Goal: Transaction & Acquisition: Subscribe to service/newsletter

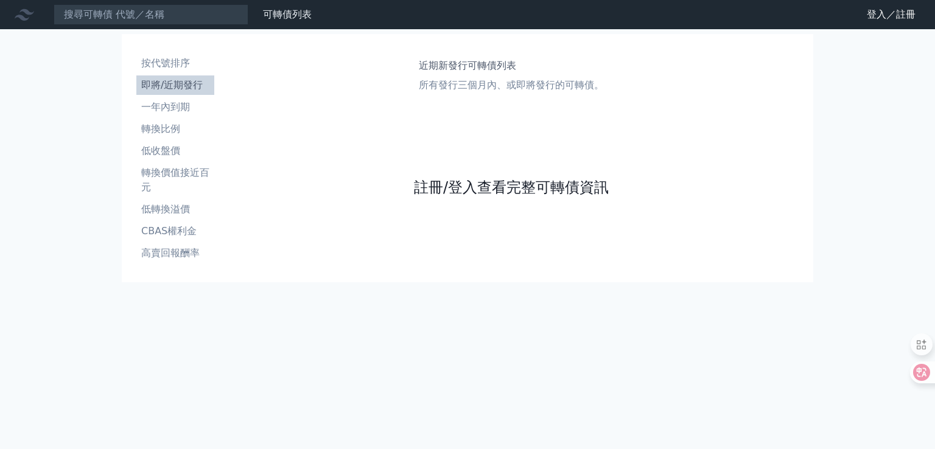
click at [515, 187] on link "註冊/登入查看完整可轉債資訊" at bounding box center [511, 187] width 195 height 19
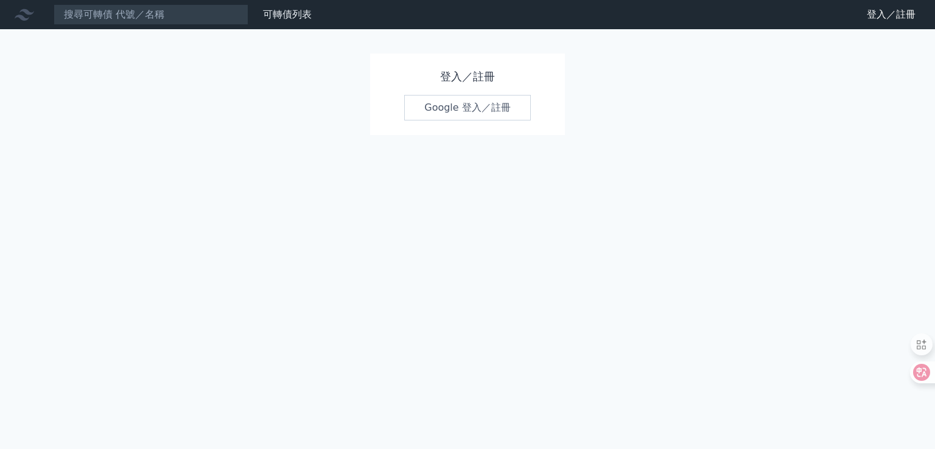
click at [489, 115] on link "Google 登入／註冊" at bounding box center [467, 108] width 127 height 26
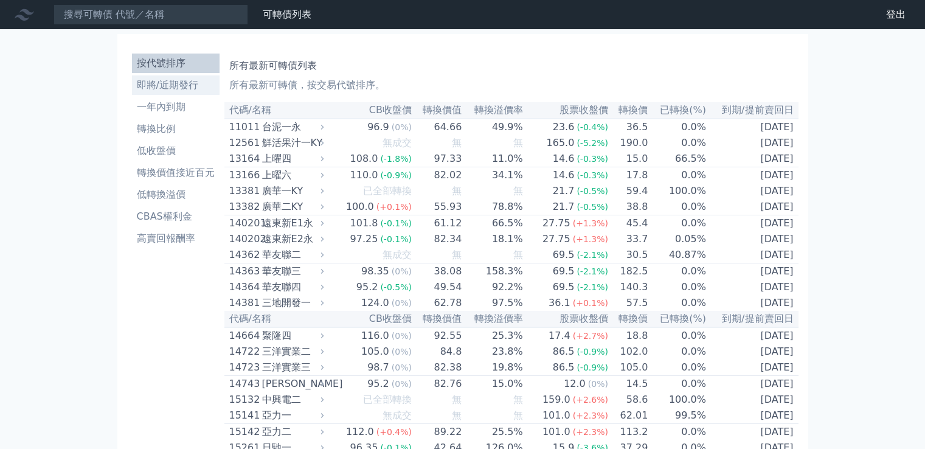
click at [187, 86] on li "即將/近期發行" at bounding box center [176, 85] width 88 height 15
